Goal: Information Seeking & Learning: Learn about a topic

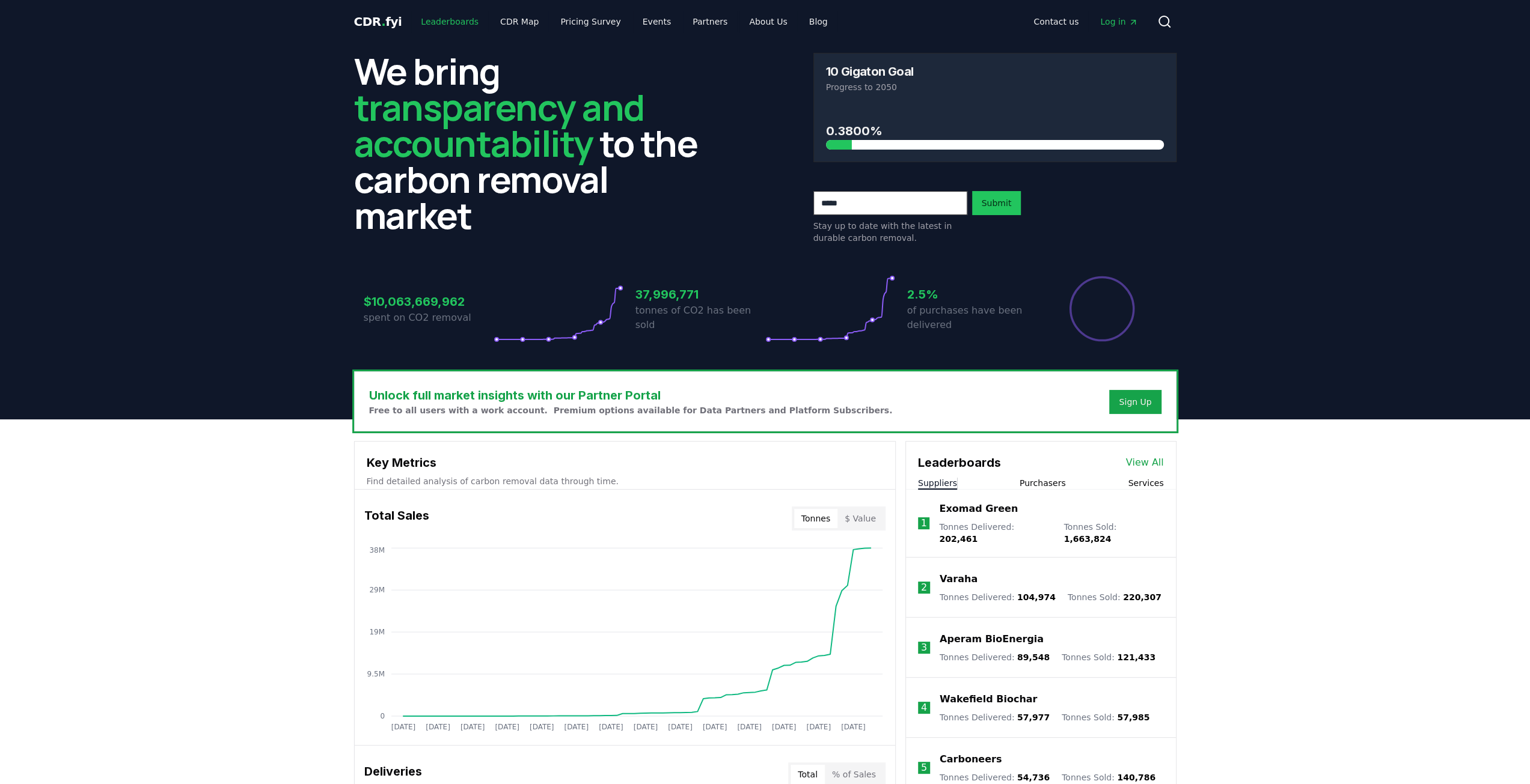
click at [440, 19] on link "Leaderboards" at bounding box center [450, 21] width 77 height 22
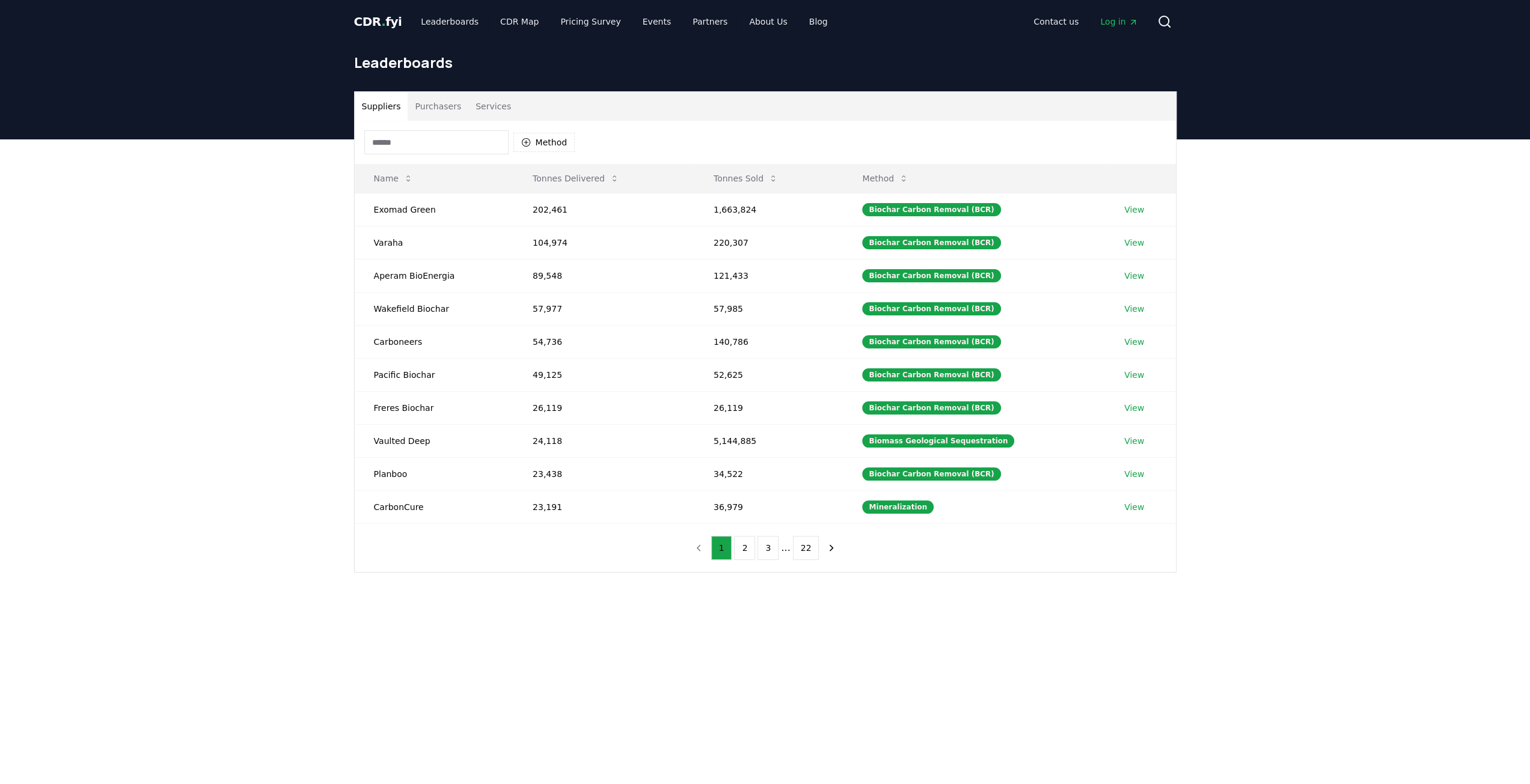
click at [426, 122] on div "Method" at bounding box center [765, 142] width 821 height 43
click at [437, 110] on button "Purchasers" at bounding box center [437, 107] width 61 height 29
click at [390, 108] on button "Suppliers" at bounding box center [381, 107] width 53 height 29
click at [422, 106] on button "Purchasers" at bounding box center [437, 107] width 61 height 29
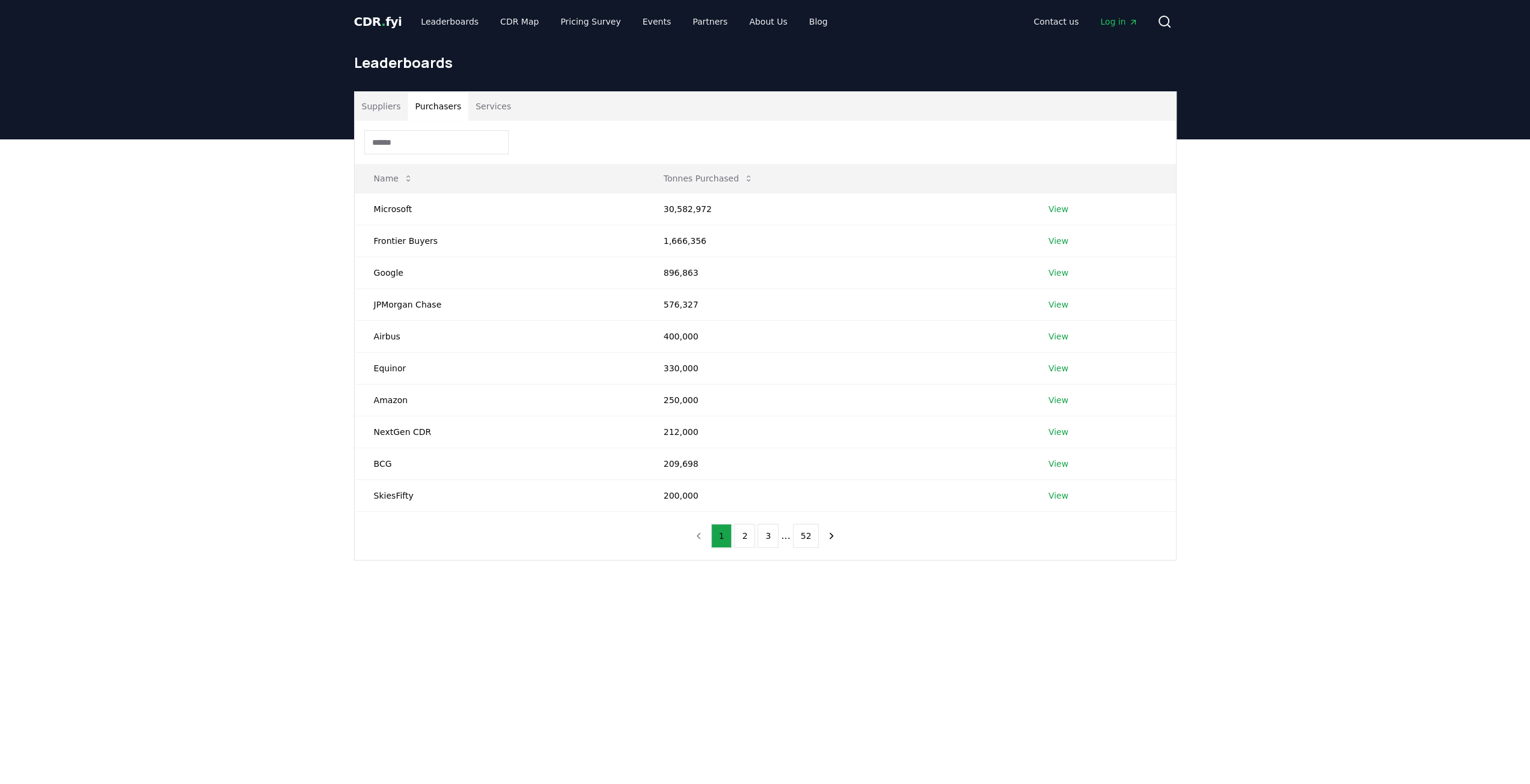
click at [386, 108] on button "Suppliers" at bounding box center [381, 107] width 53 height 29
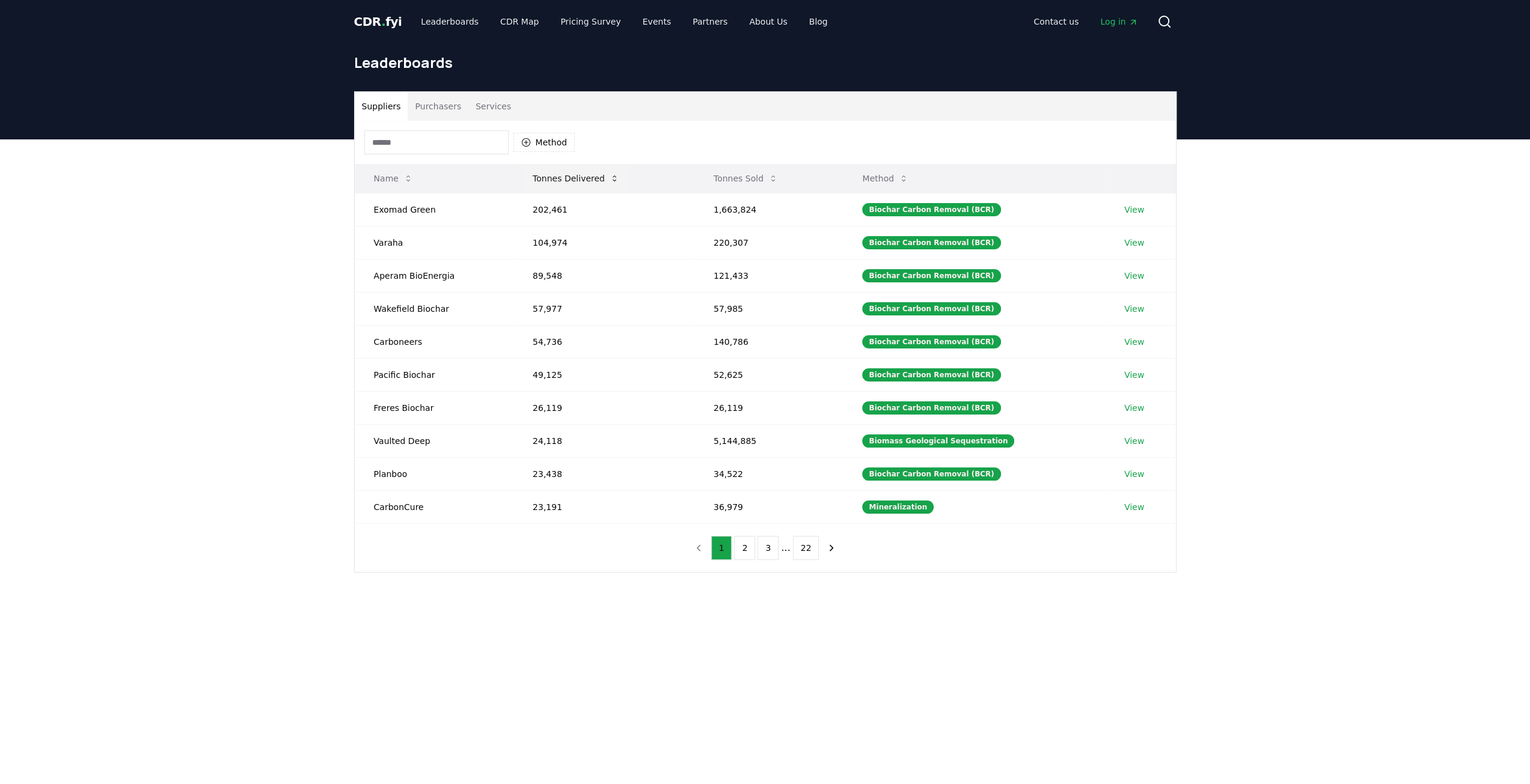
click at [561, 180] on button "Tonnes Delivered" at bounding box center [576, 179] width 106 height 24
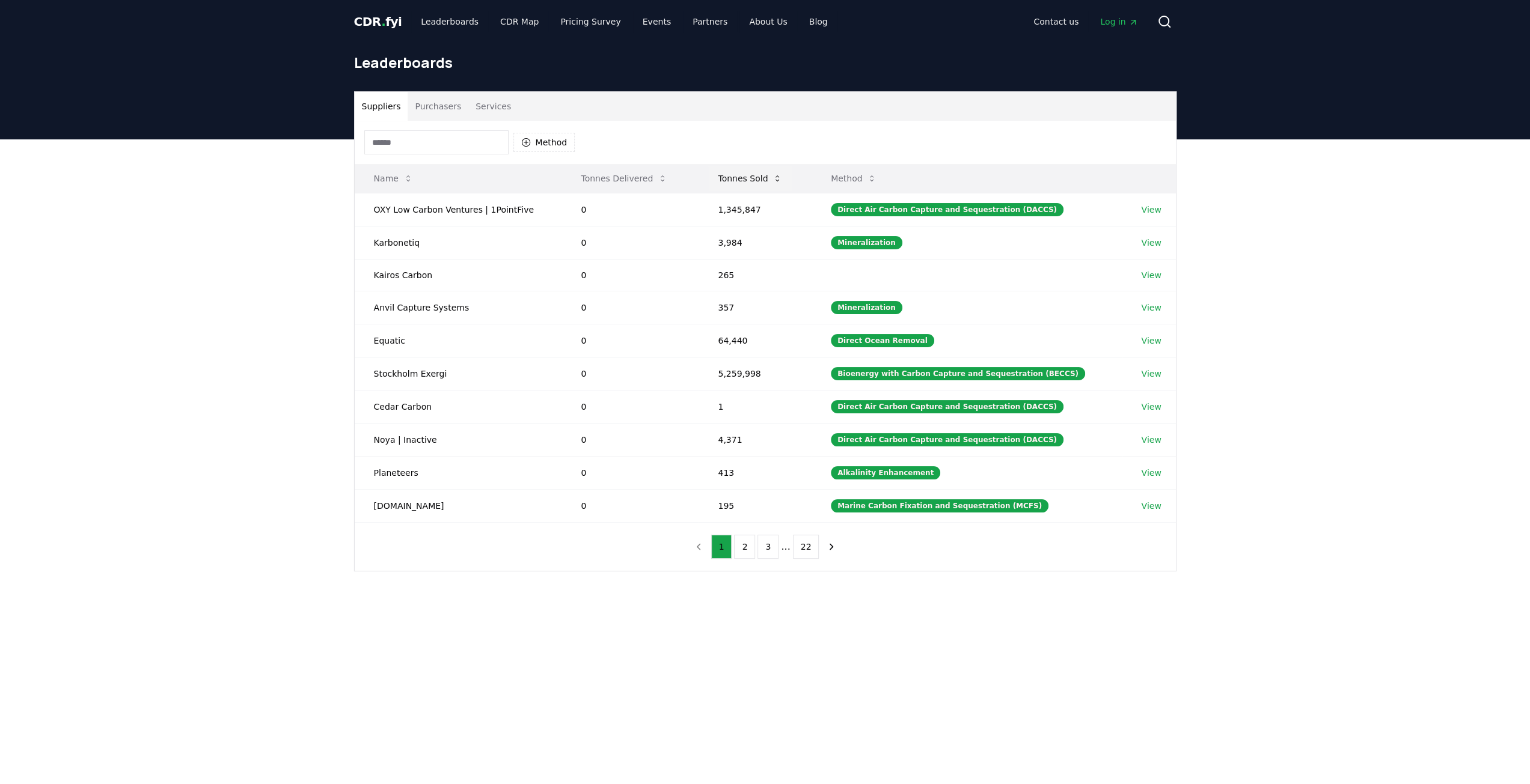
click at [744, 178] on button "Tonnes Sold" at bounding box center [749, 179] width 83 height 24
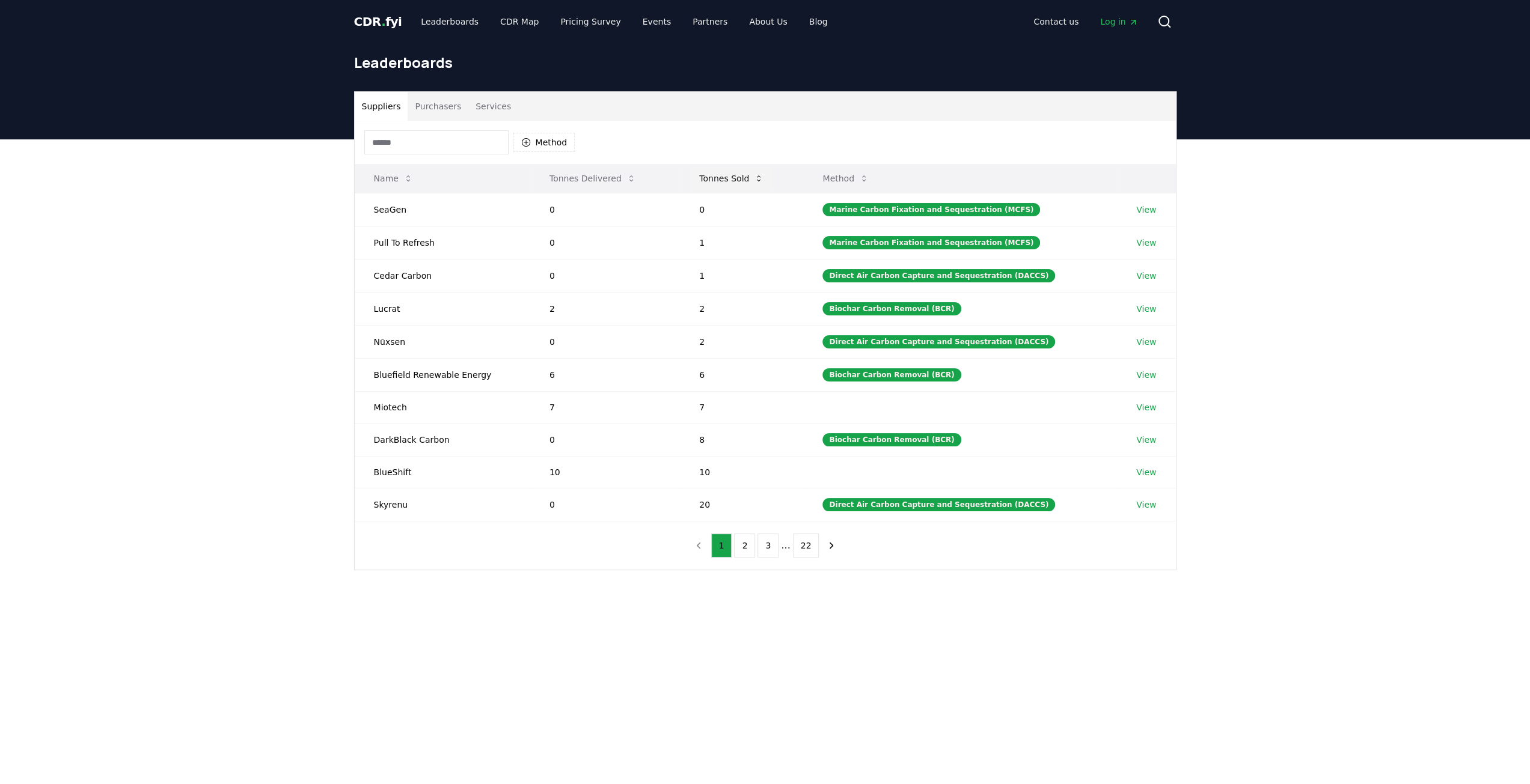
click at [735, 181] on button "Tonnes Sold" at bounding box center [731, 179] width 83 height 24
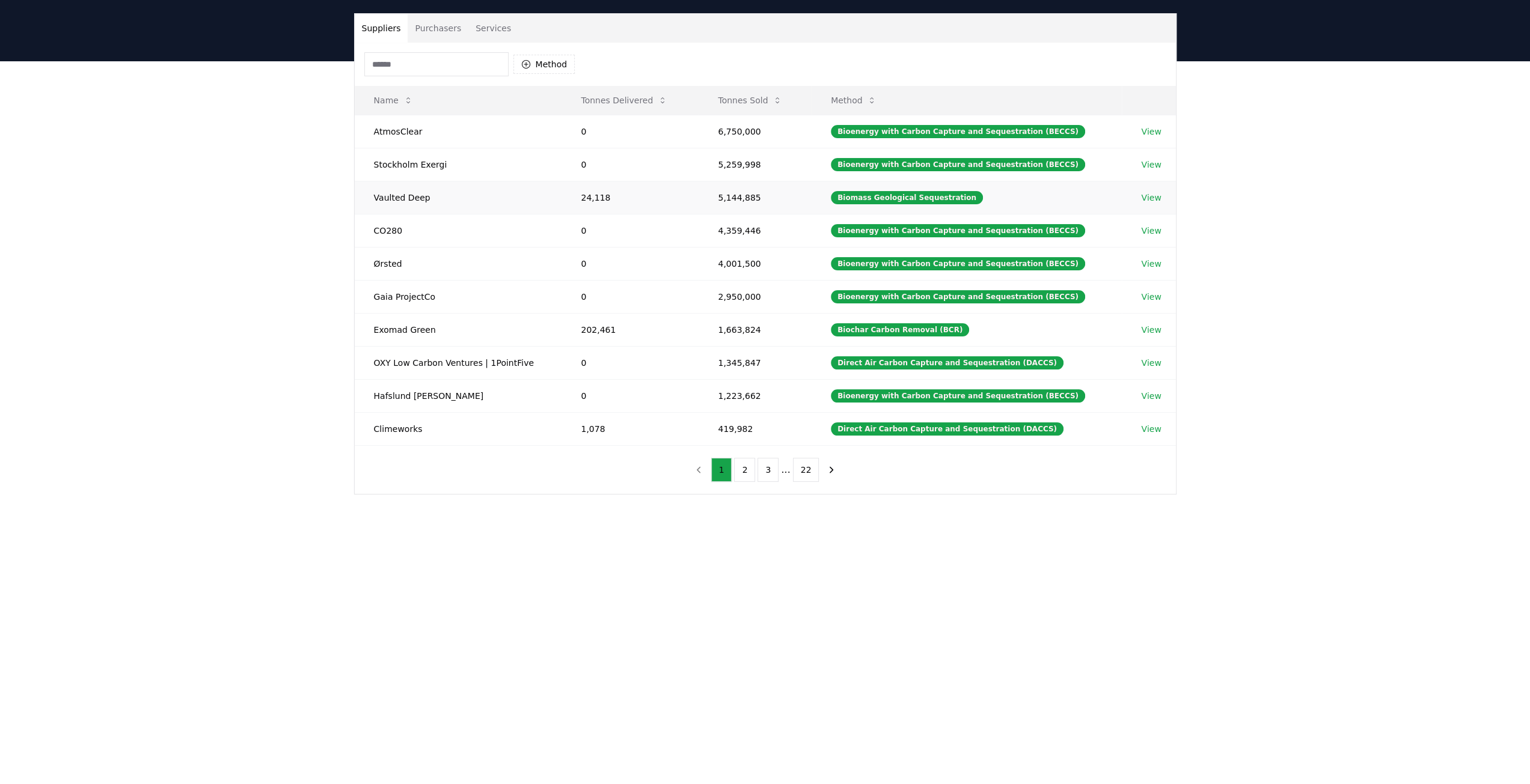
scroll to position [60, 0]
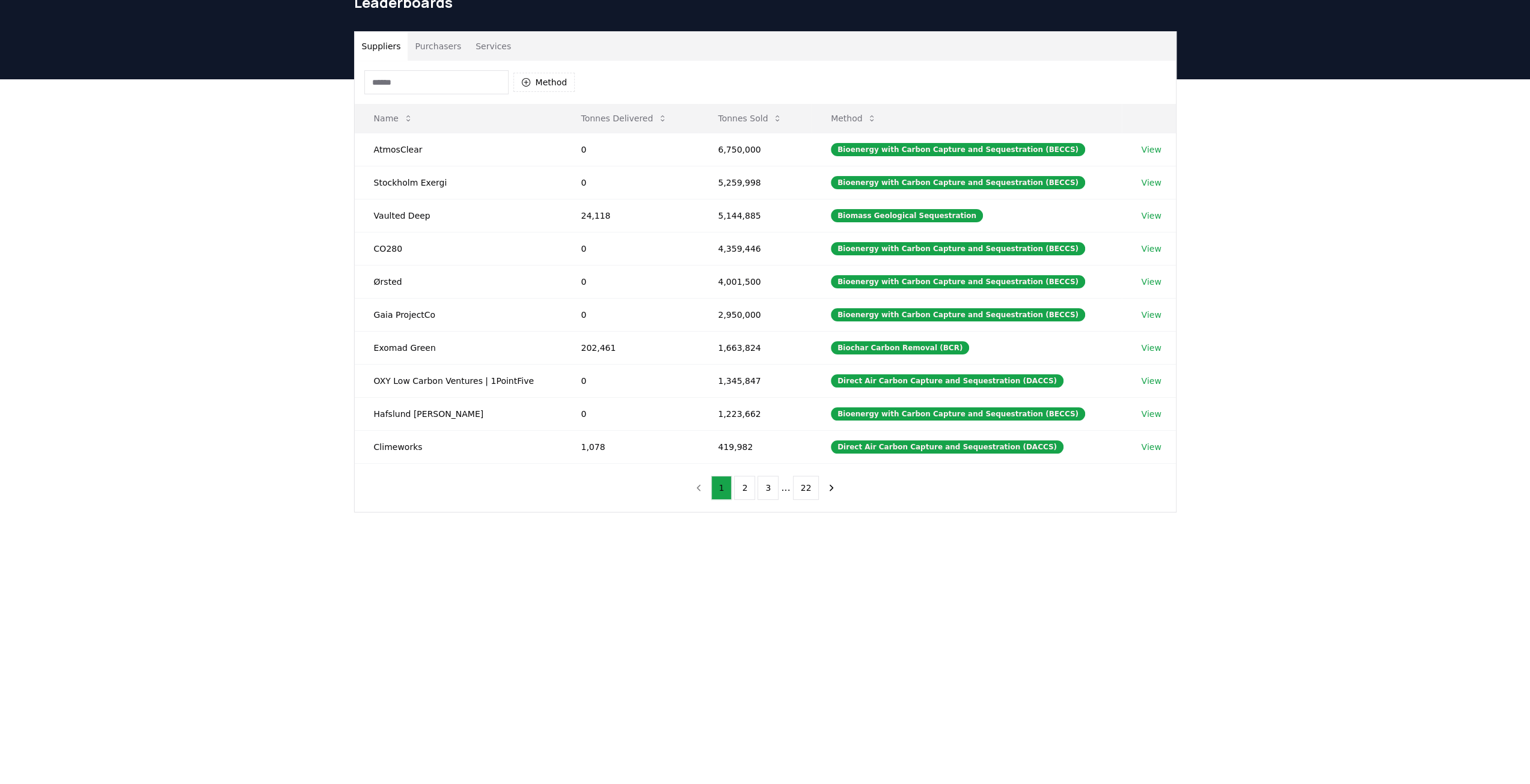
click at [252, 531] on div "Suppliers Purchasers Services Method Name Tonnes Delivered Tonnes Sold Method A…" at bounding box center [765, 320] width 1530 height 481
